Goal: Use online tool/utility: Utilize a website feature to perform a specific function

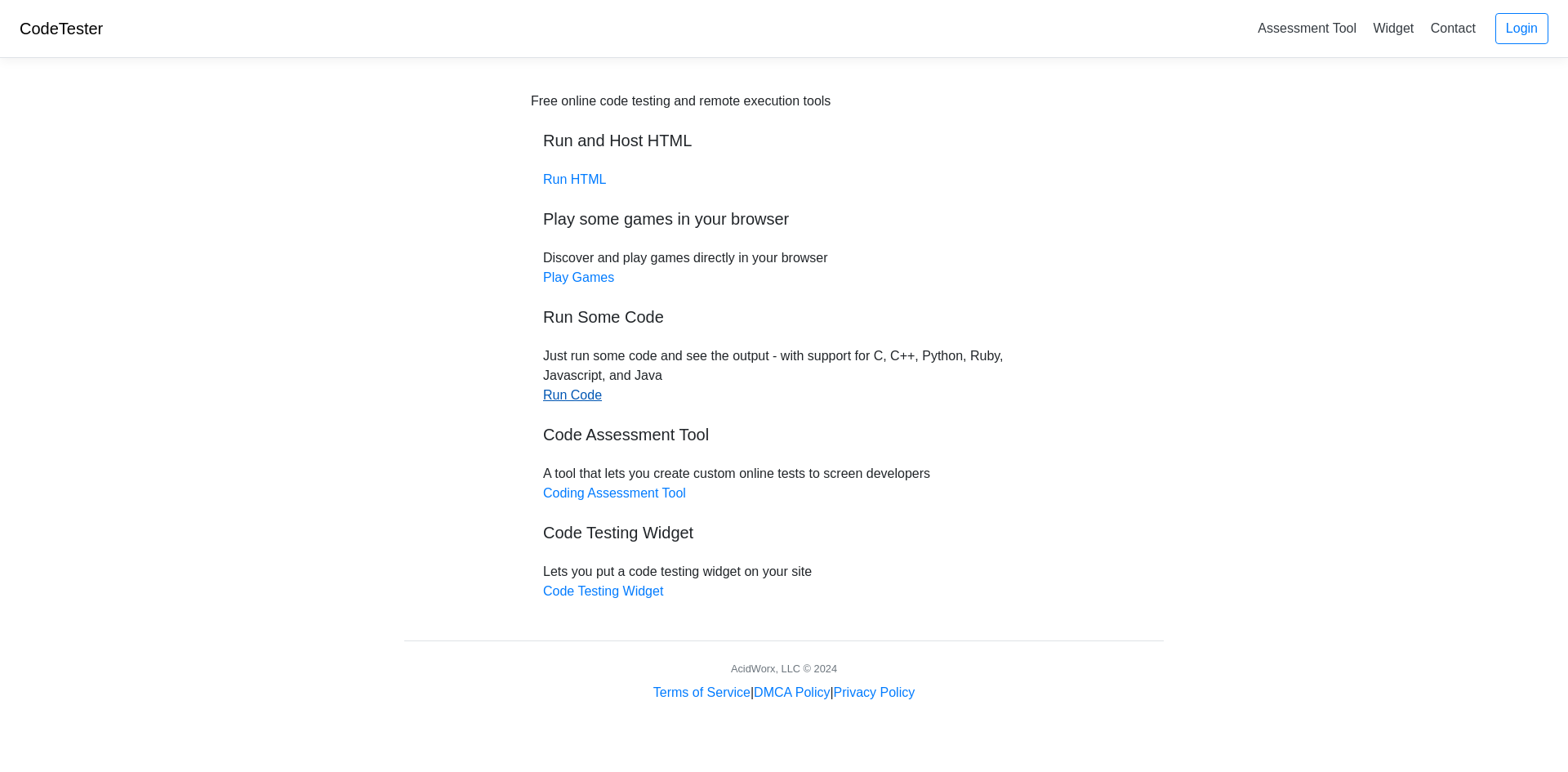
click at [576, 401] on link "Run Code" at bounding box center [573, 395] width 59 height 14
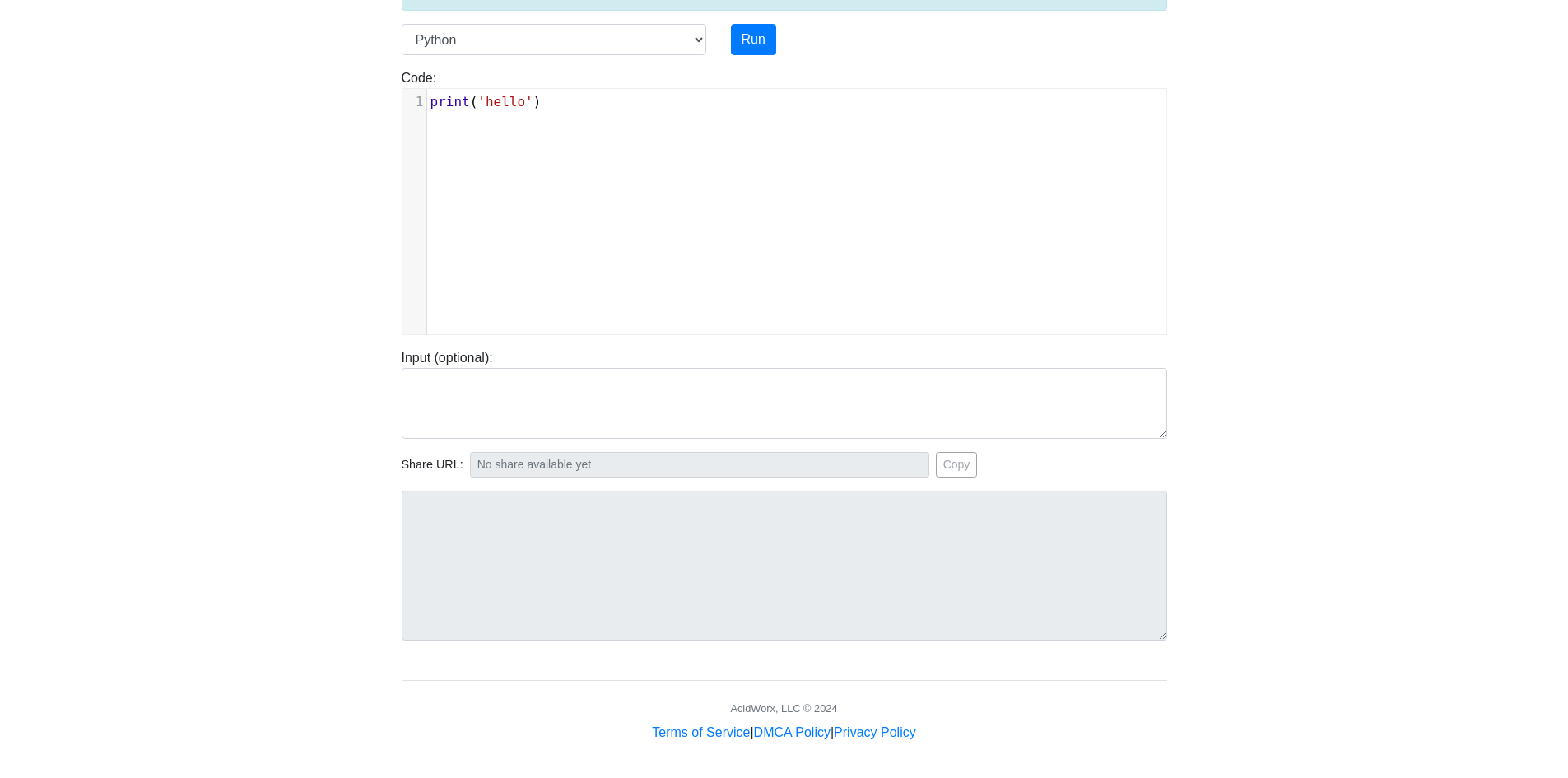
scroll to position [140, 0]
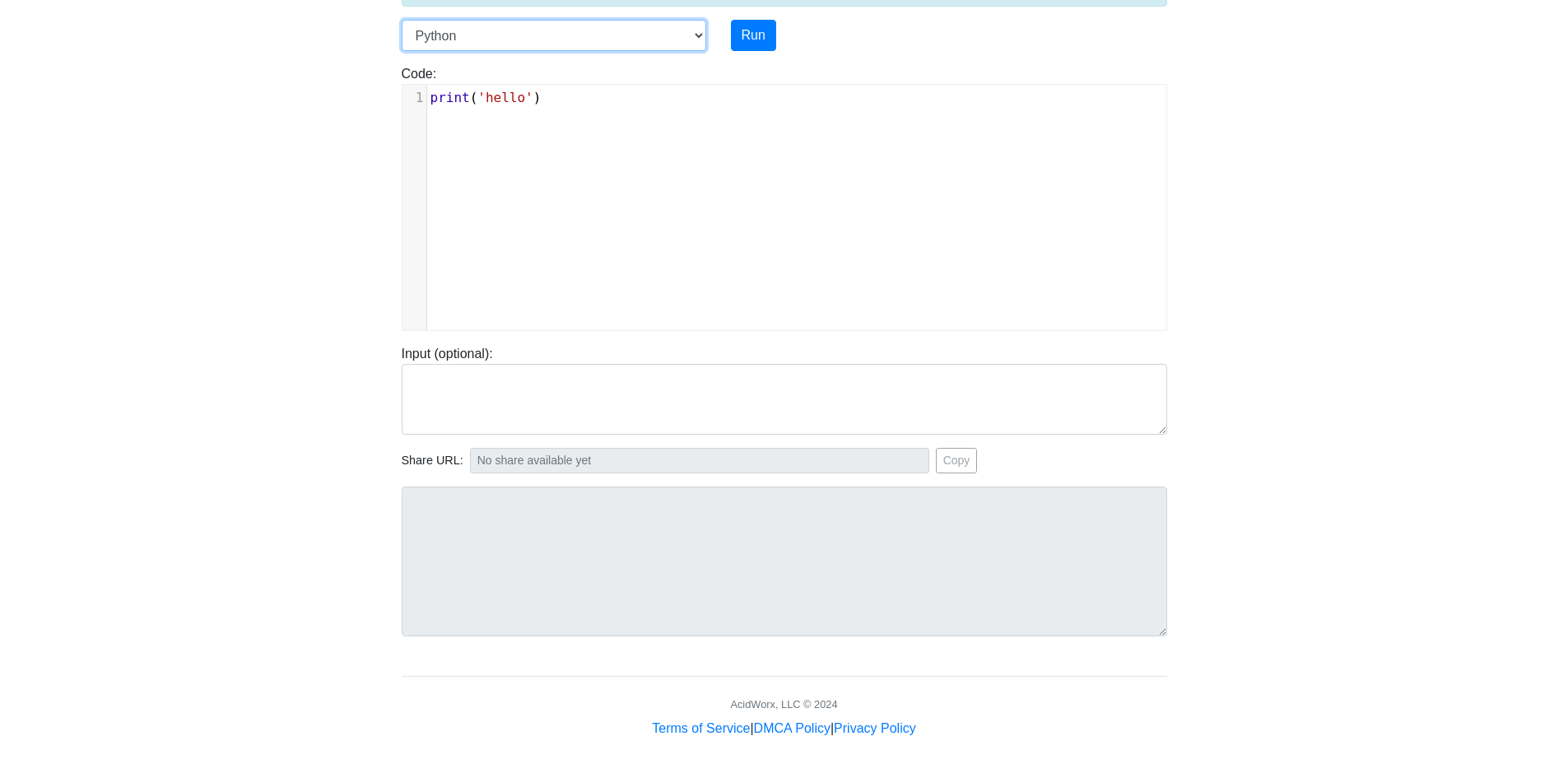
click at [700, 42] on select "C C++ Go Java Javascript Python Ruby" at bounding box center [554, 35] width 304 height 31
select select "c"
click at [402, 19] on select "C C++ Go Java Javascript Python Ruby" at bounding box center [554, 35] width 304 height 31
click at [697, 35] on select "C C++ Go Java Javascript Python Ruby" at bounding box center [554, 35] width 304 height 31
click at [696, 38] on select "C C++ Go Java Javascript Python Ruby" at bounding box center [554, 35] width 304 height 31
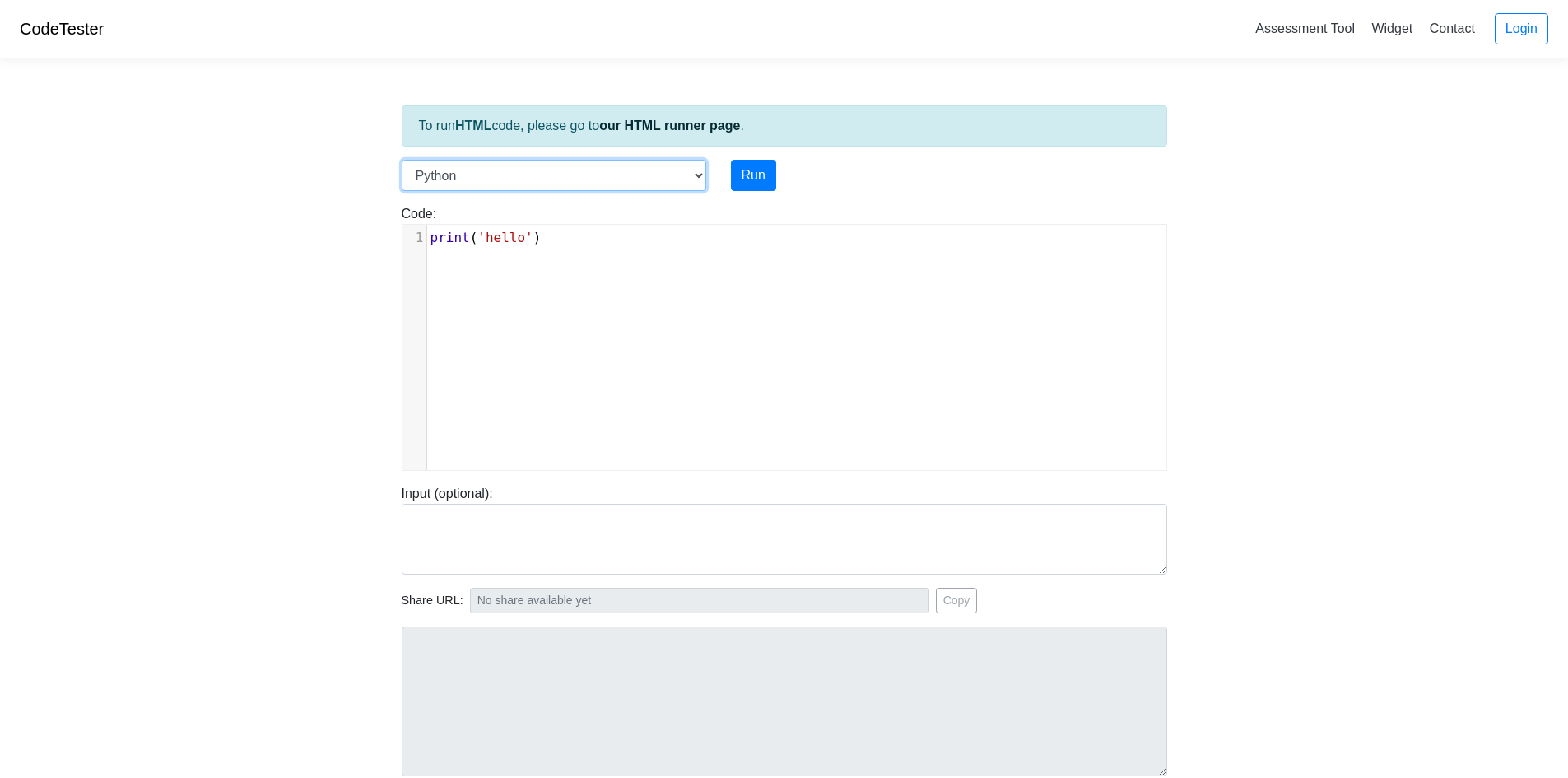
click at [691, 177] on select "C C++ Go Java Javascript Python Ruby" at bounding box center [554, 175] width 304 height 31
select select "c"
click at [402, 160] on select "C C++ Go Java Javascript Python Ruby" at bounding box center [554, 175] width 304 height 31
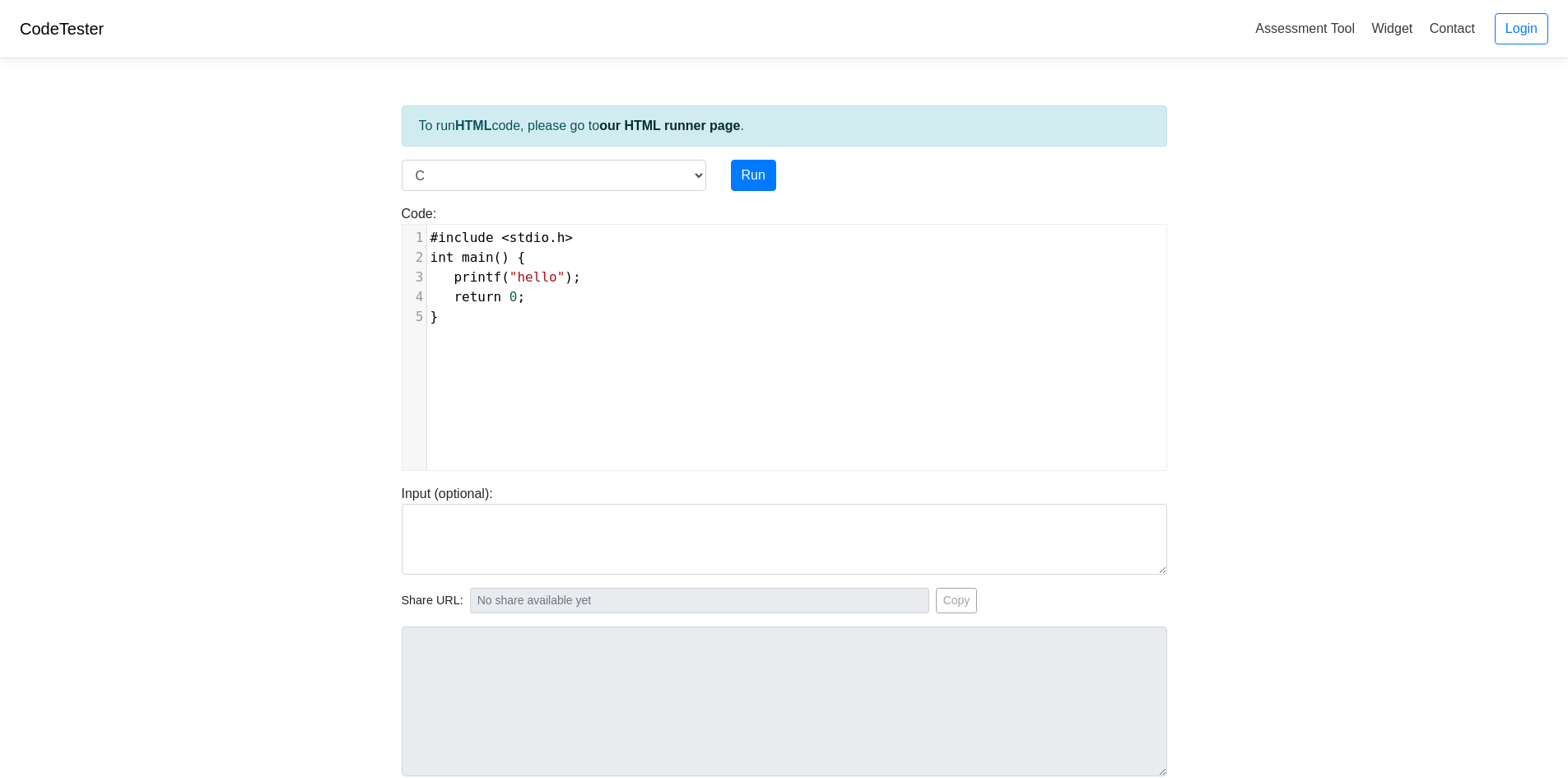
click at [516, 378] on div "xxxxxxxxxx 1 #include < stdio . h > 2 int main () { 3 printf ( "hello" ); 4 ret…" at bounding box center [796, 360] width 788 height 270
type textarea "#include <stdio.h> int main() { printf("hello"); return 0; }"
click at [752, 183] on button "Run" at bounding box center [753, 175] width 45 height 31
type input "[URL][DOMAIN_NAME]"
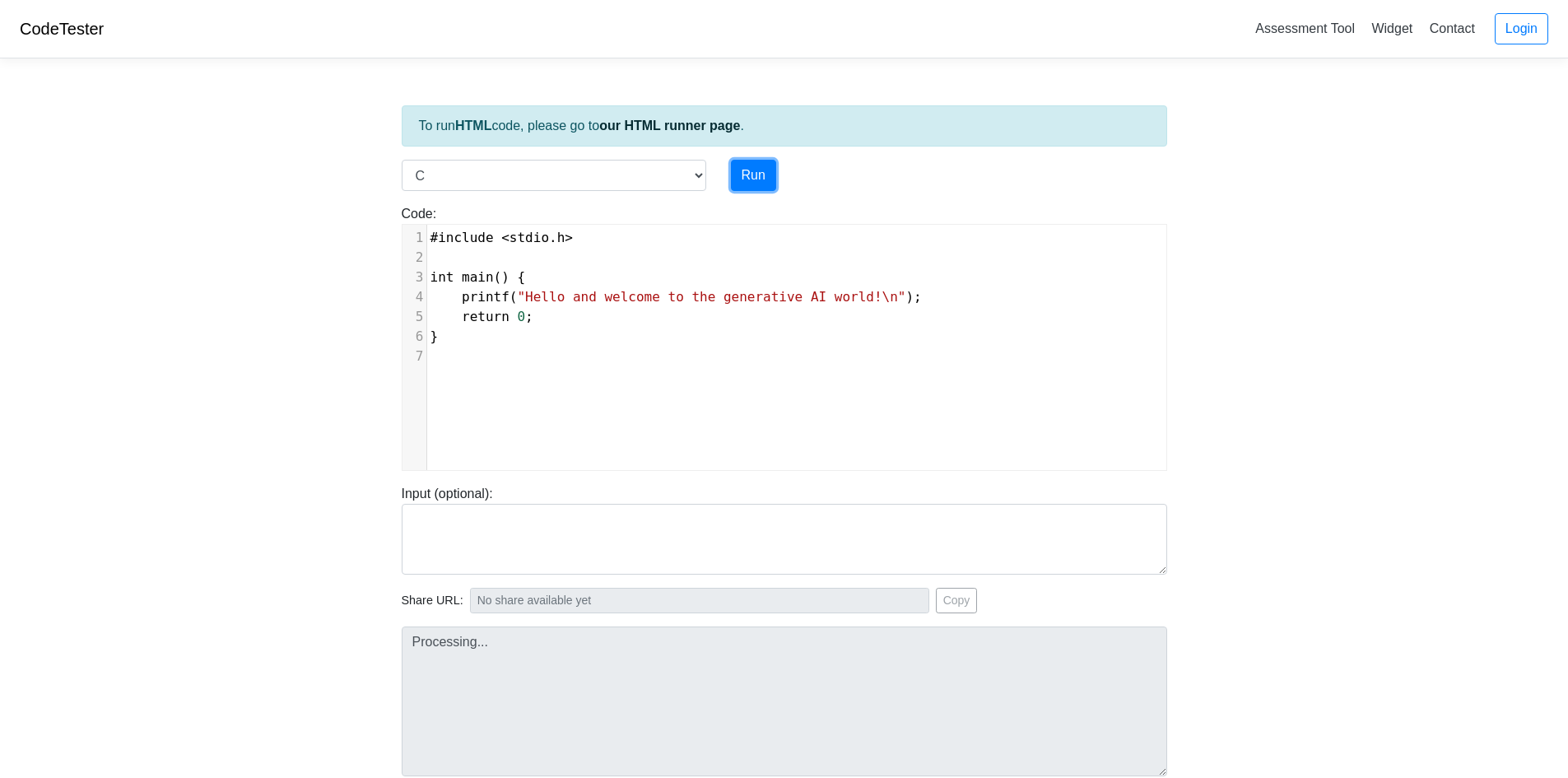
type textarea "Stdout: Hello and welcome to the generative AI world!"
click at [590, 370] on div "​ x 1 #include < stdio . h > 2 ​ 3 int main () { 4 printf ( "Hello and welcome …" at bounding box center [796, 360] width 788 height 270
type textarea "#include <stdio.h> int main() { printf("Hello and welcome to the generative AI …"
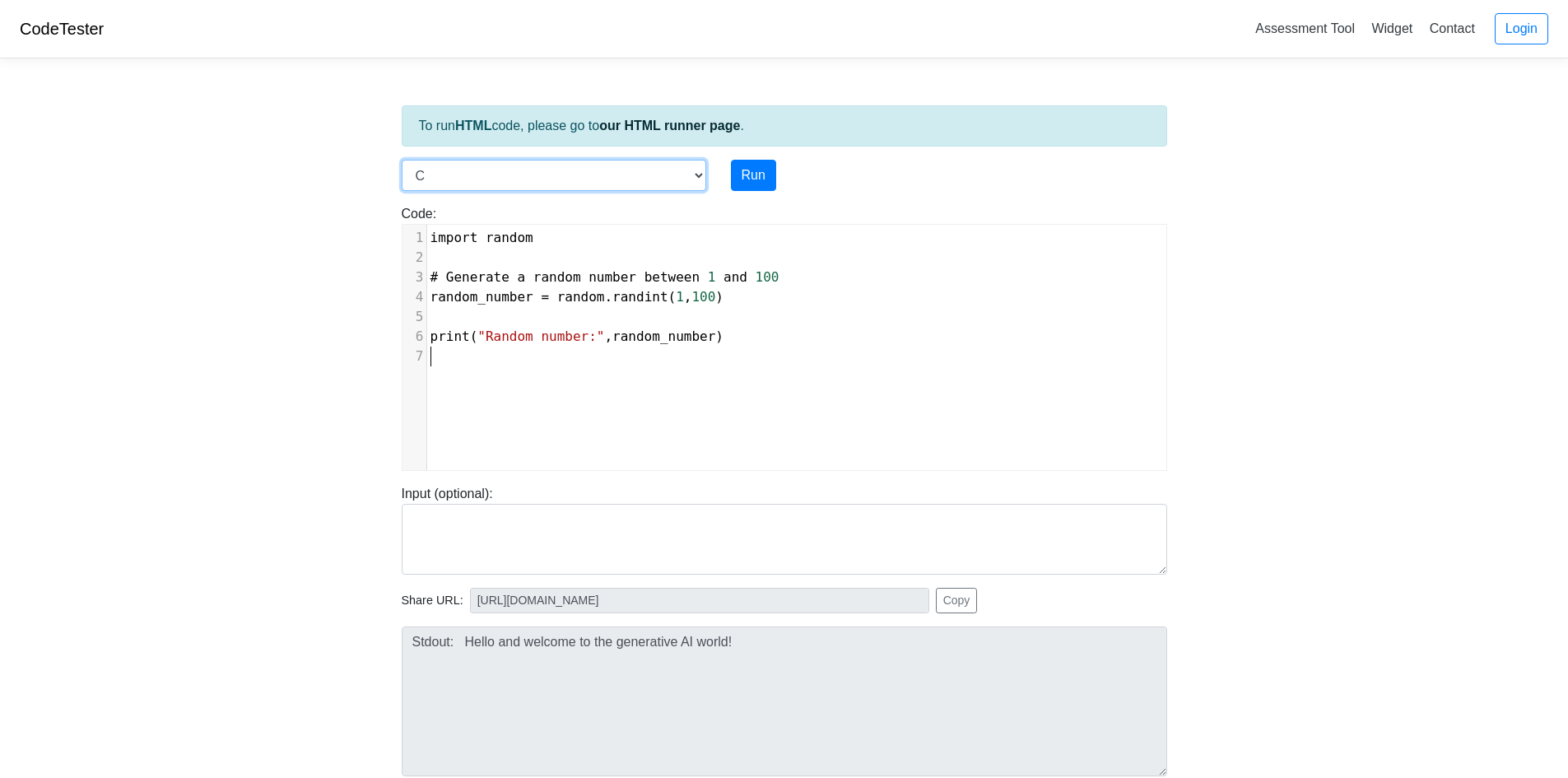
click at [691, 173] on select "C C++ Go Java Javascript Python Ruby" at bounding box center [554, 175] width 304 height 31
select select "python"
click at [402, 160] on select "C C++ Go Java Javascript Python Ruby" at bounding box center [554, 175] width 304 height 31
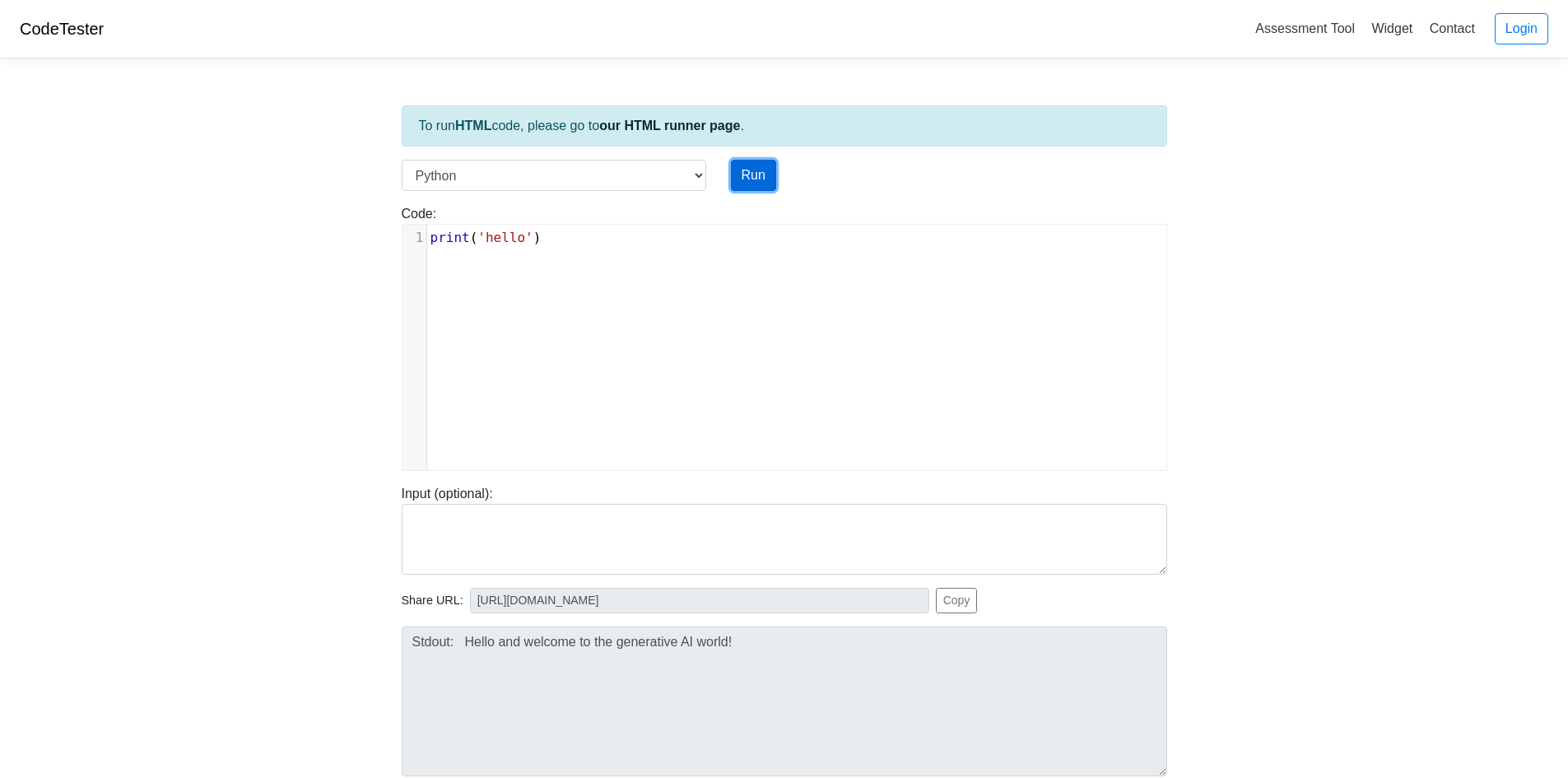
click at [749, 177] on button "Run" at bounding box center [753, 175] width 45 height 31
click at [528, 269] on div "xxxxxxxxxx 1 print ( 'hello' )" at bounding box center [796, 360] width 788 height 270
type textarea "print('hello')"
type input "[URL][DOMAIN_NAME]"
type textarea "Stdout: hello"
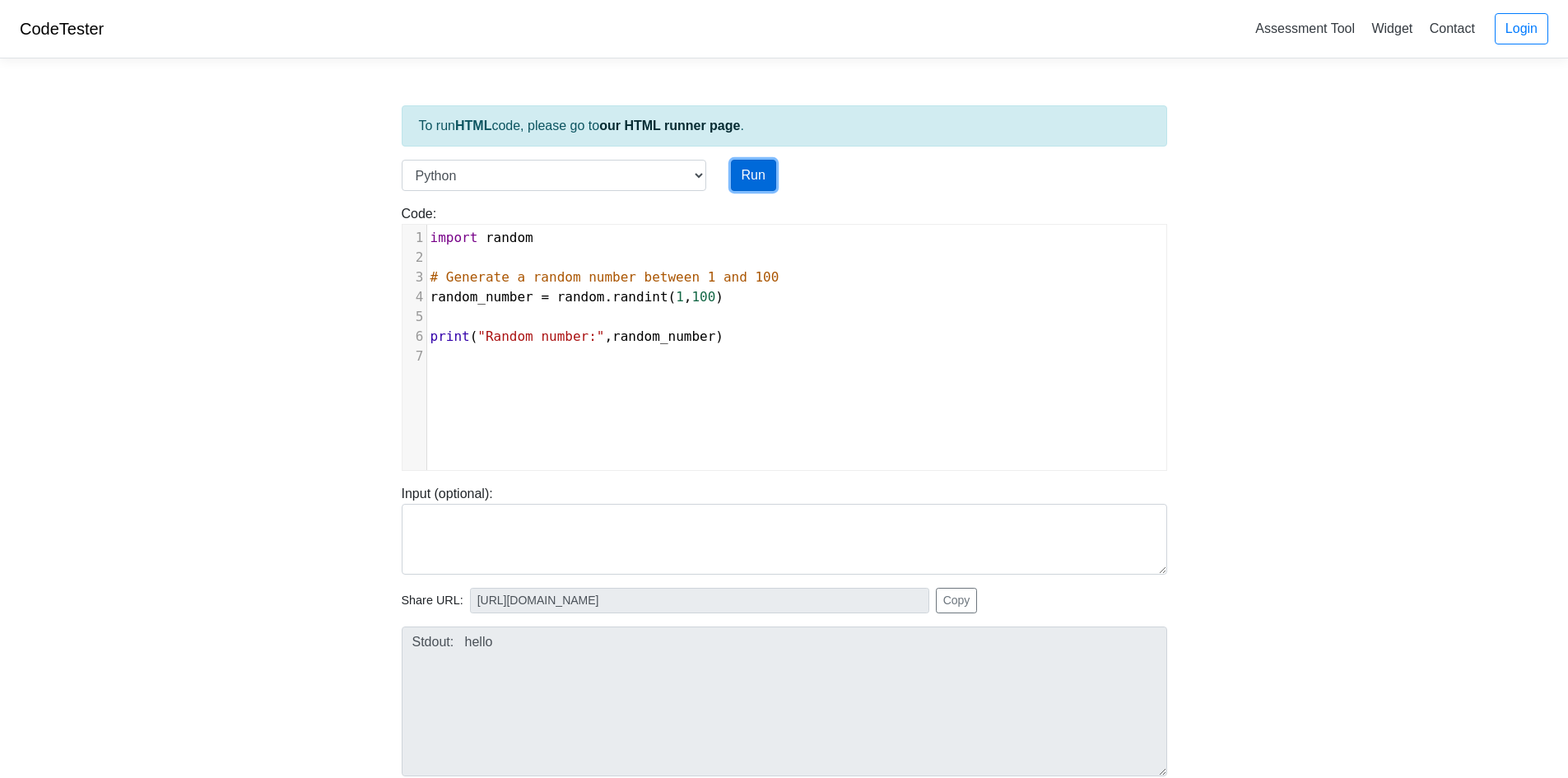
click at [744, 181] on button "Run" at bounding box center [753, 175] width 45 height 31
type input "[URL][DOMAIN_NAME]"
type textarea "Stdout: Random number: 11"
